Goal: Find contact information: Find contact information

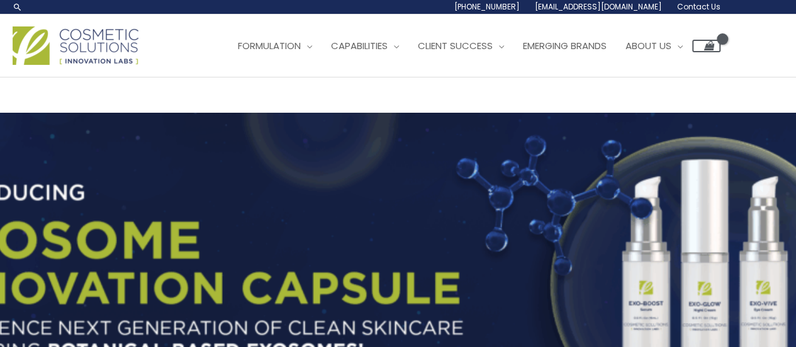
click at [698, 7] on span "Contact Us" at bounding box center [698, 6] width 43 height 11
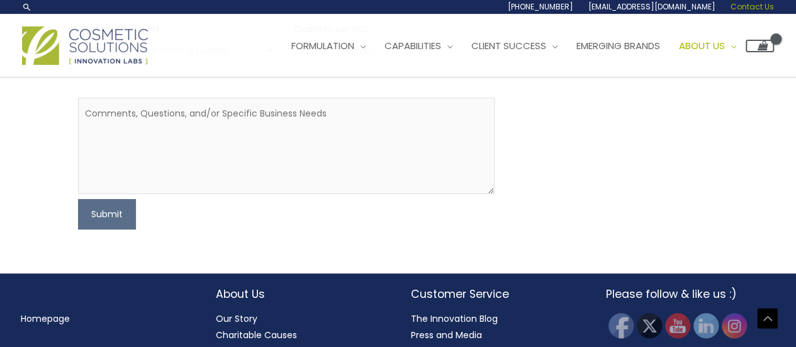
scroll to position [607, 0]
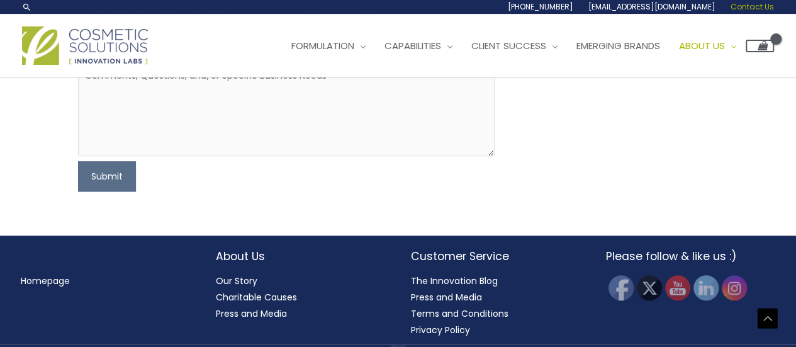
drag, startPoint x: 805, startPoint y: 47, endPoint x: 794, endPoint y: 272, distance: 225.0
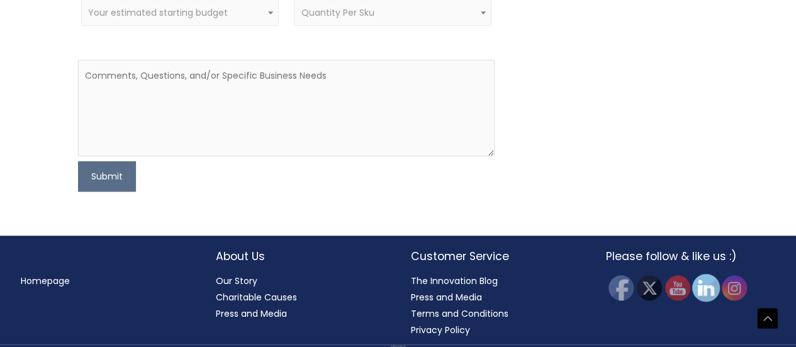
click at [700, 284] on img at bounding box center [706, 287] width 28 height 28
